Goal: Transaction & Acquisition: Obtain resource

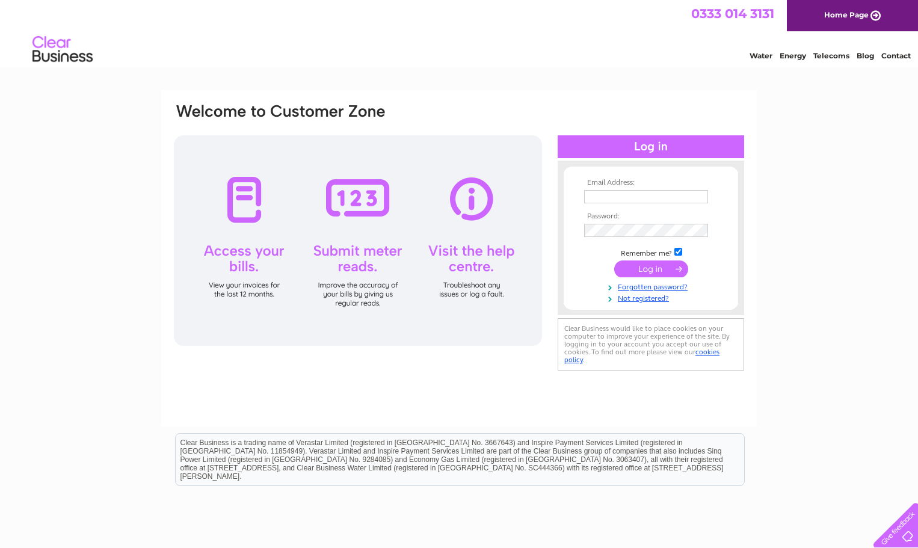
type input "treasurer@saundersfootsailingclub.org.uk"
click at [647, 270] on input "submit" at bounding box center [651, 269] width 74 height 17
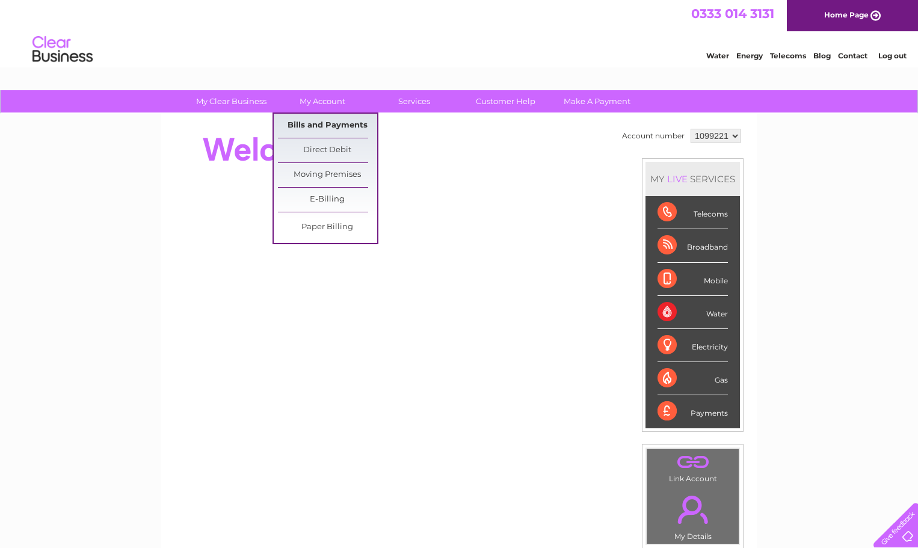
click at [311, 122] on link "Bills and Payments" at bounding box center [327, 126] width 99 height 24
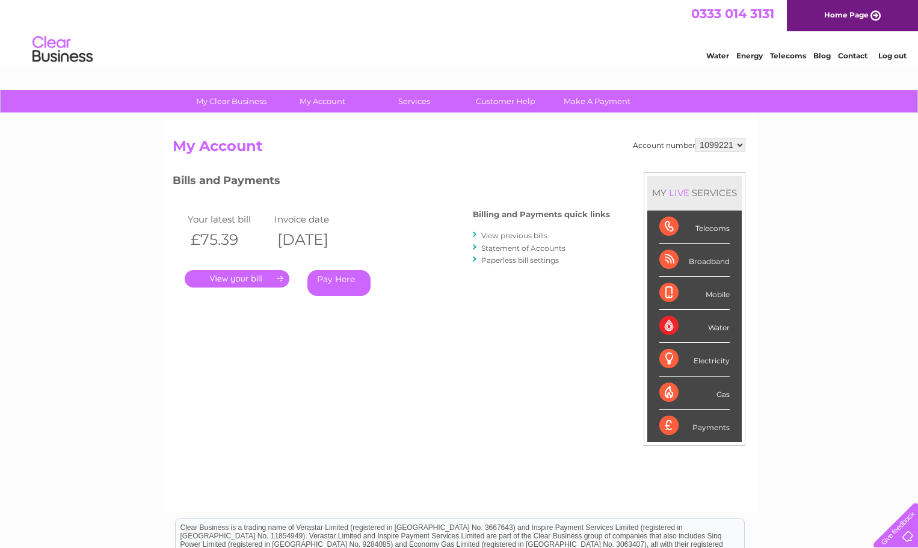
click at [238, 279] on link "." at bounding box center [237, 278] width 105 height 17
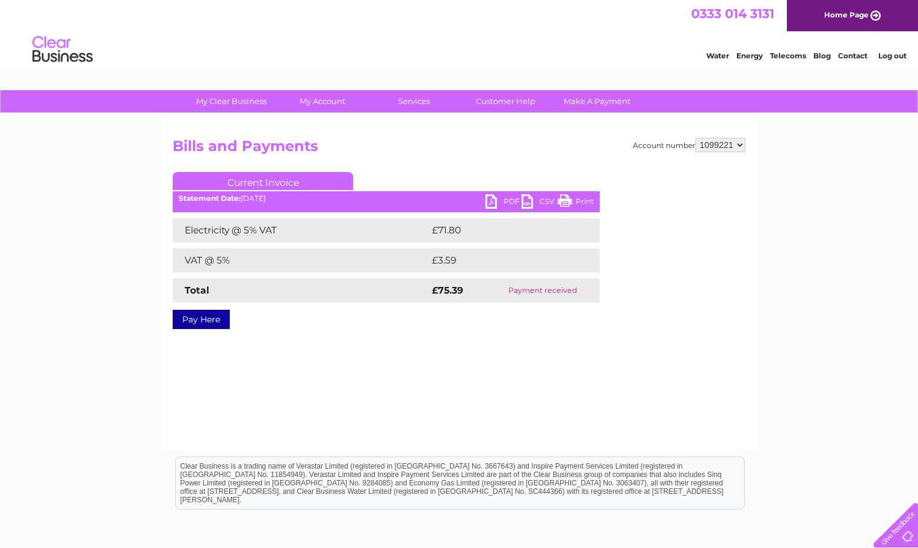
click at [505, 201] on link "PDF" at bounding box center [504, 202] width 36 height 17
